Goal: Task Accomplishment & Management: Use online tool/utility

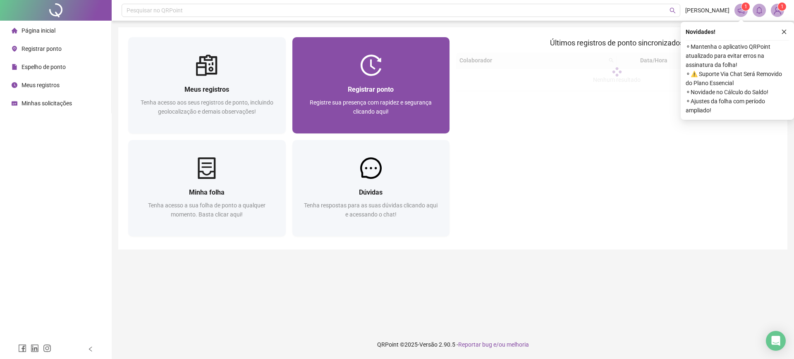
click at [369, 78] on div "Registrar ponto Registre sua presença com rapidez e segurança clicando aqui!" at bounding box center [371, 104] width 158 height 57
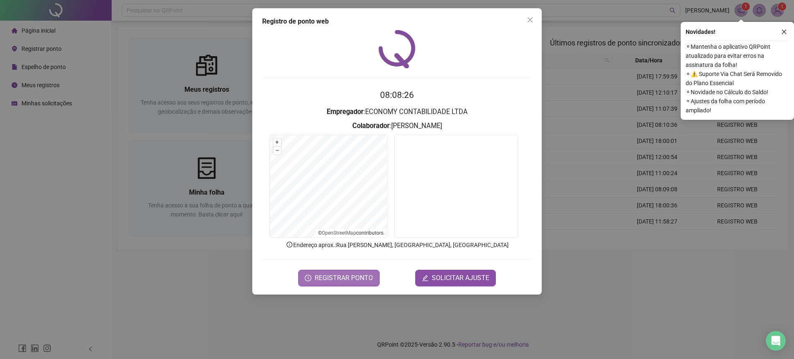
click at [367, 277] on span "REGISTRAR PONTO" at bounding box center [344, 278] width 58 height 10
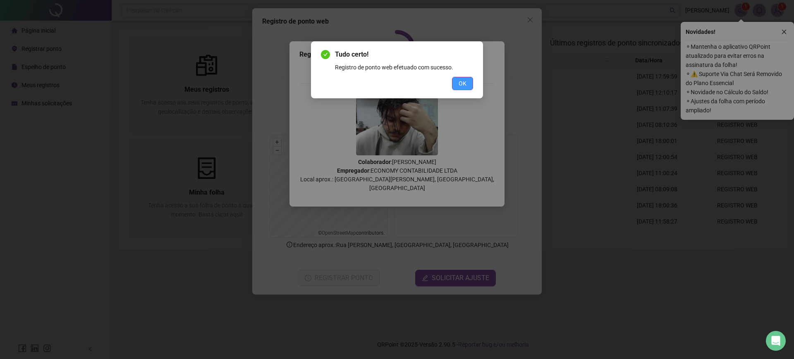
click at [465, 82] on span "OK" at bounding box center [463, 83] width 8 height 9
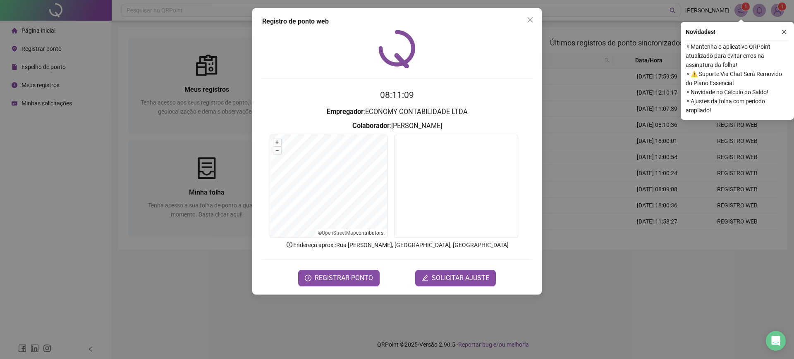
click at [550, 99] on div "Registro de ponto web 08:11:09 Empregador : ECONOMY CONTABILIDADE LTDA Colabora…" at bounding box center [397, 179] width 794 height 359
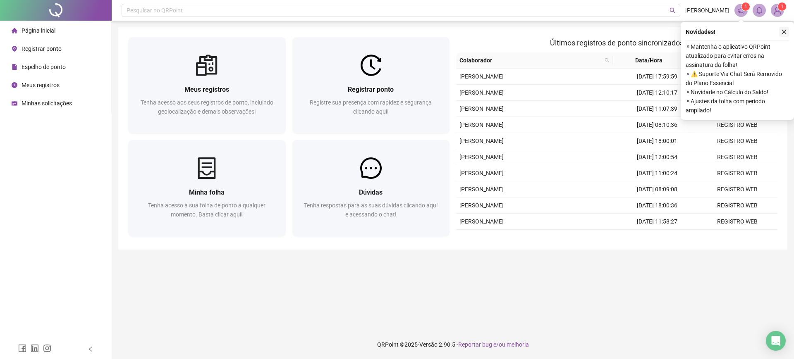
click at [784, 31] on icon "close" at bounding box center [784, 32] width 6 height 6
